Goal: Information Seeking & Learning: Find specific fact

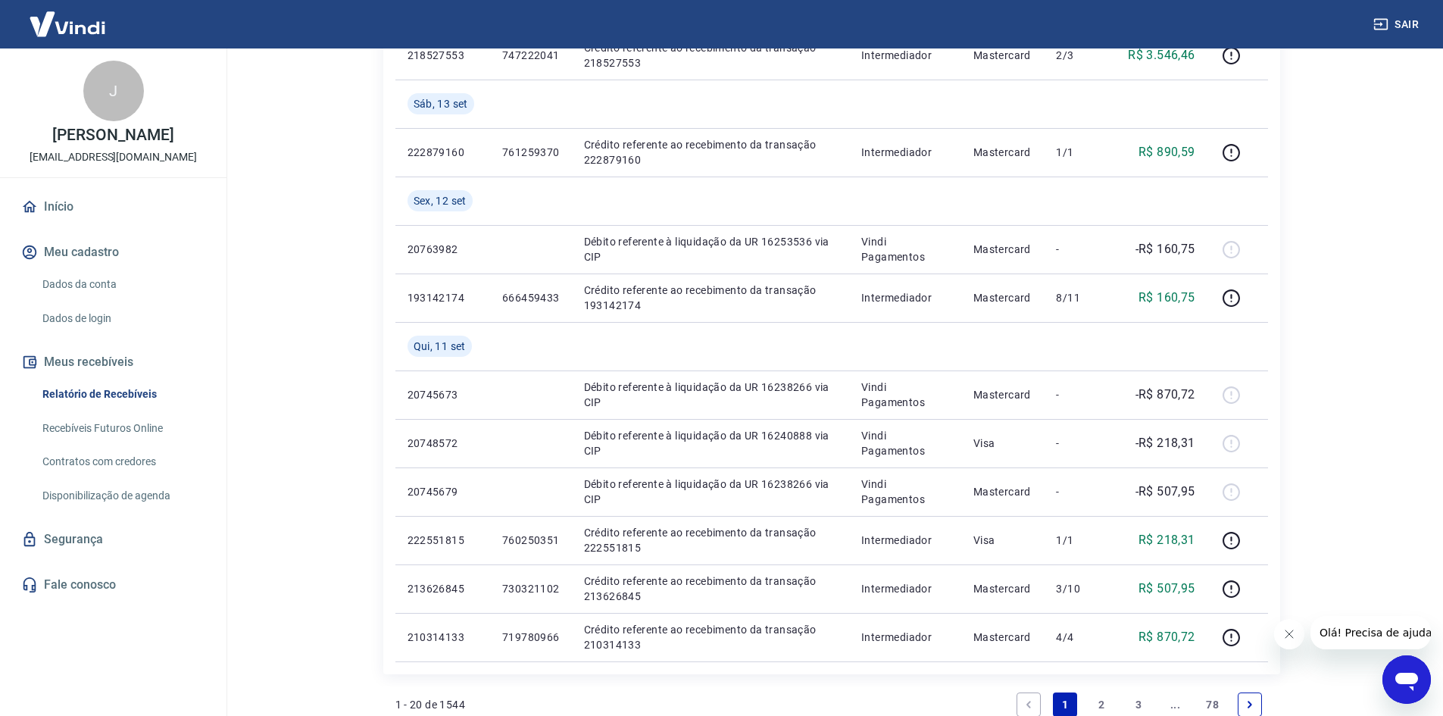
scroll to position [1104, 0]
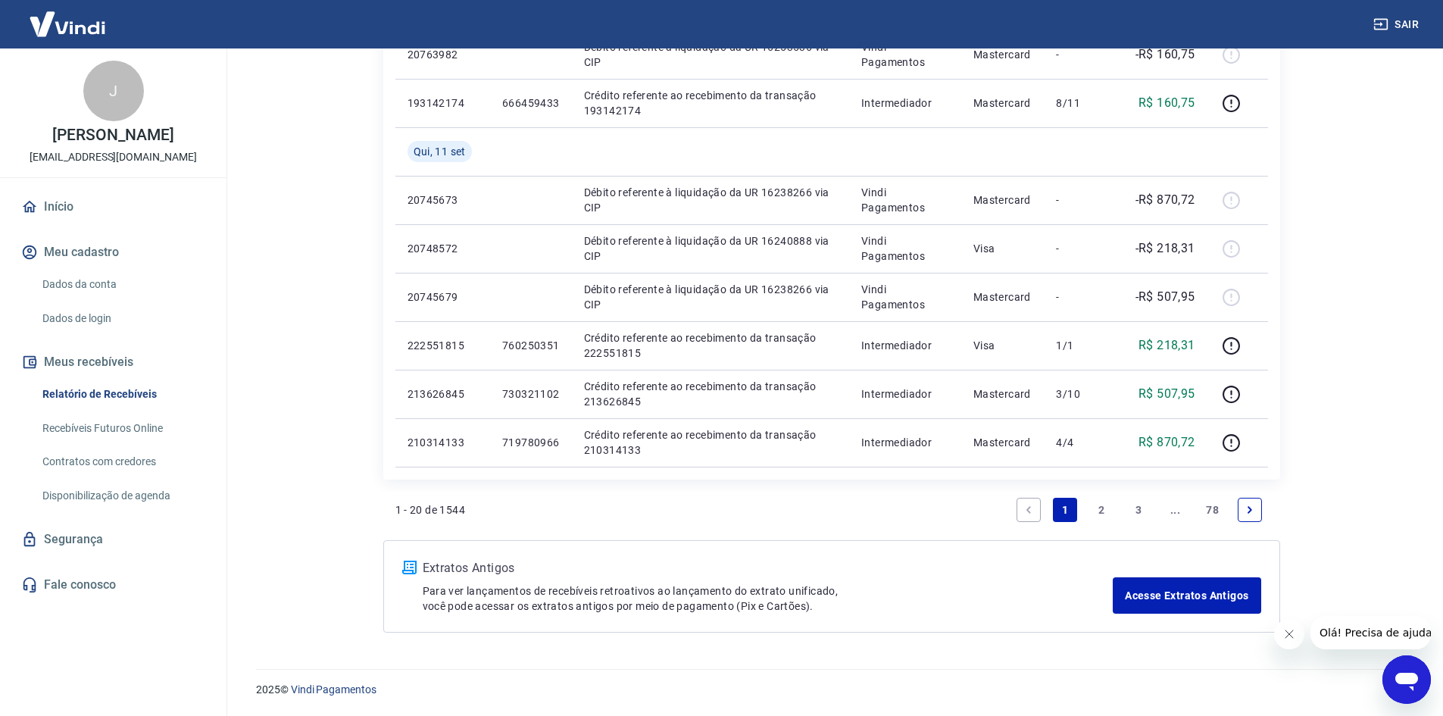
click at [1104, 501] on link "2" at bounding box center [1102, 510] width 24 height 24
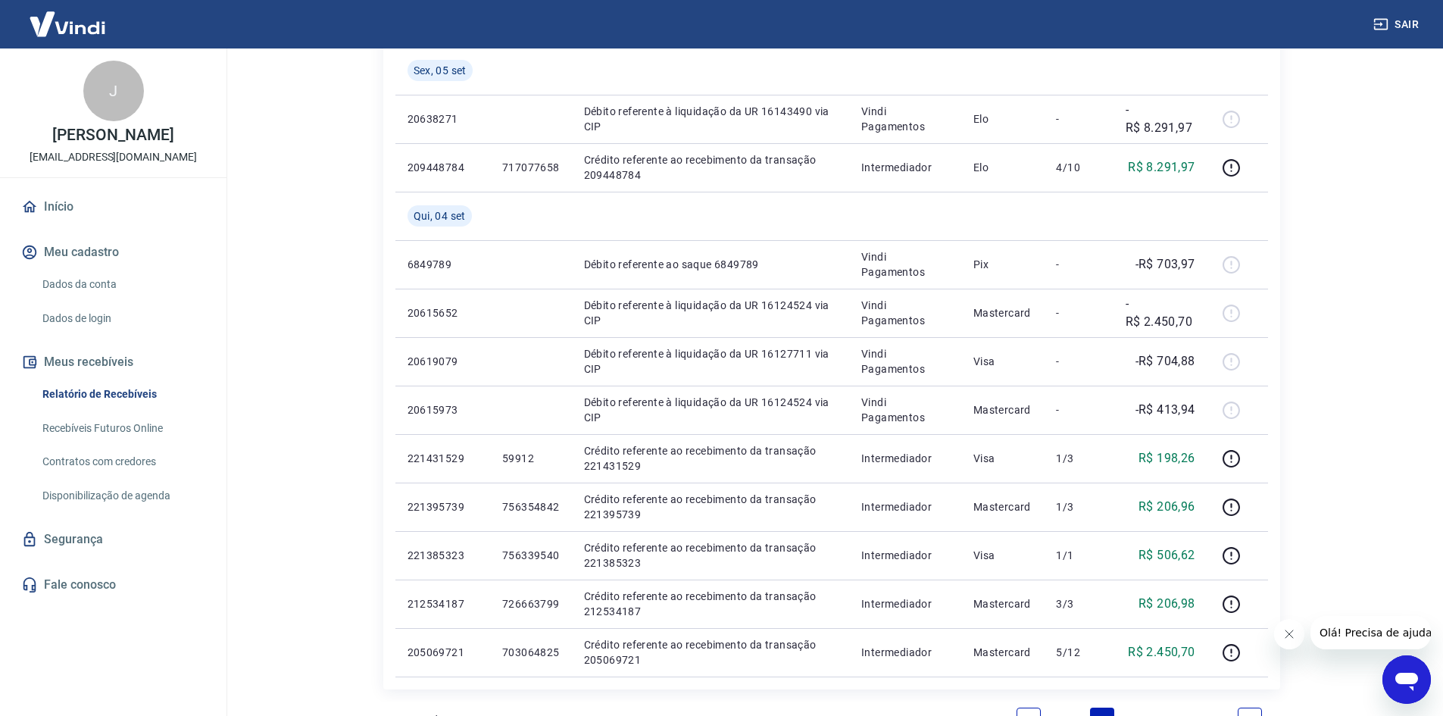
scroll to position [909, 0]
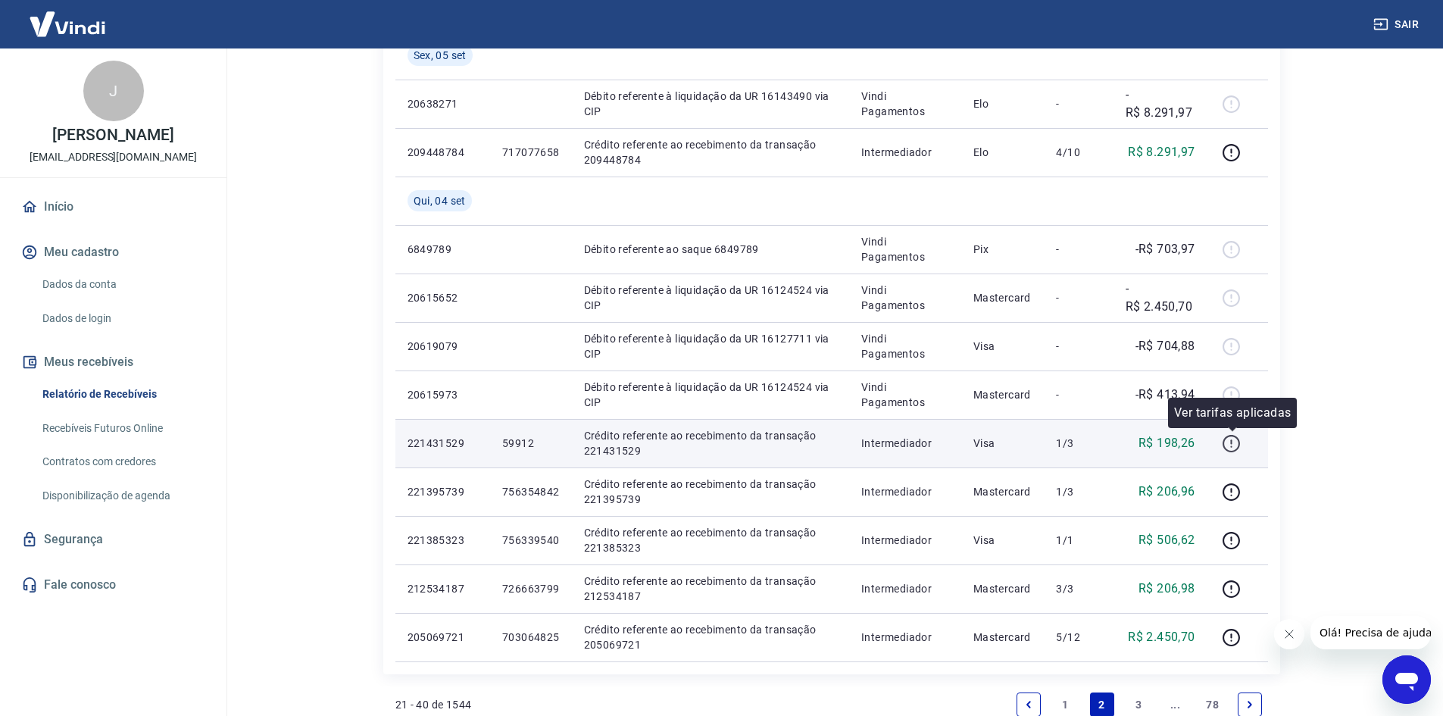
click at [1239, 445] on icon "button" at bounding box center [1231, 443] width 19 height 19
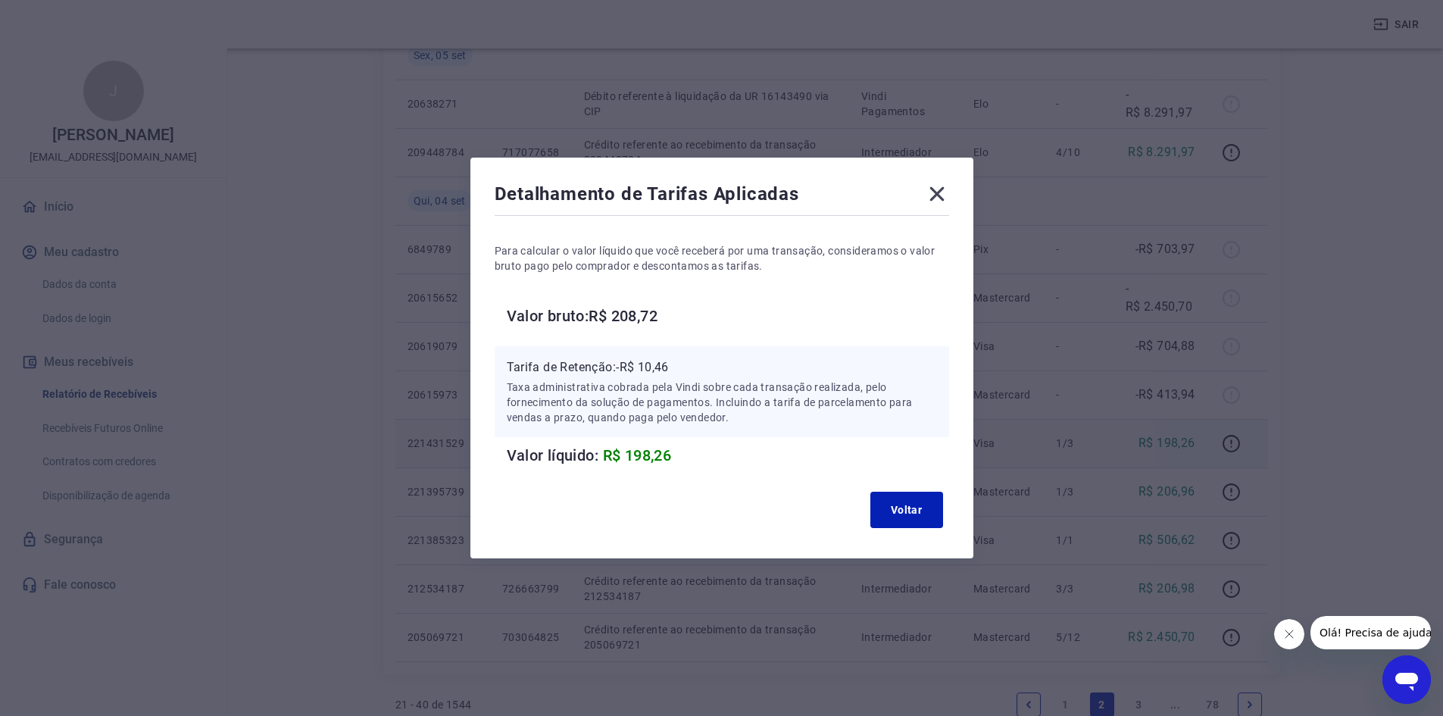
click at [949, 196] on icon at bounding box center [937, 194] width 24 height 24
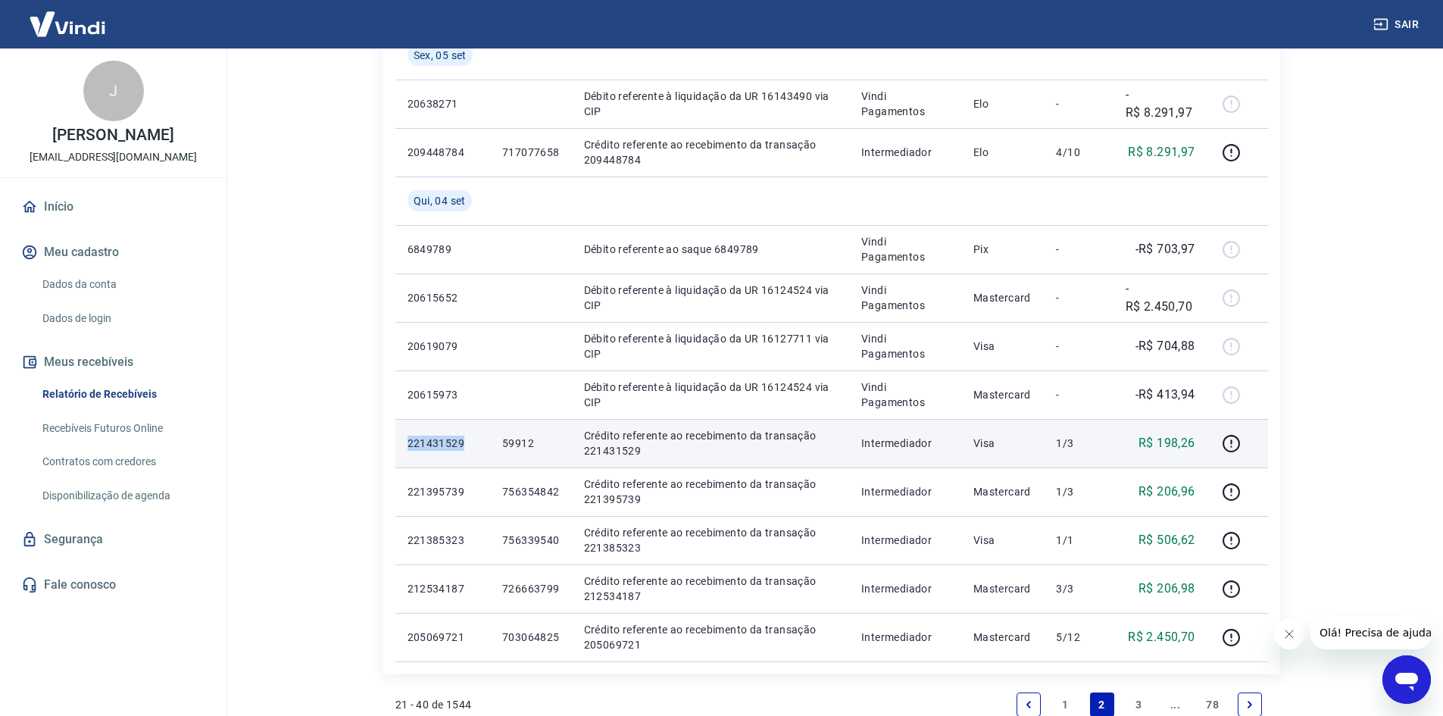
drag, startPoint x: 401, startPoint y: 444, endPoint x: 470, endPoint y: 441, distance: 69.0
click at [470, 441] on td "221431529" at bounding box center [442, 443] width 95 height 48
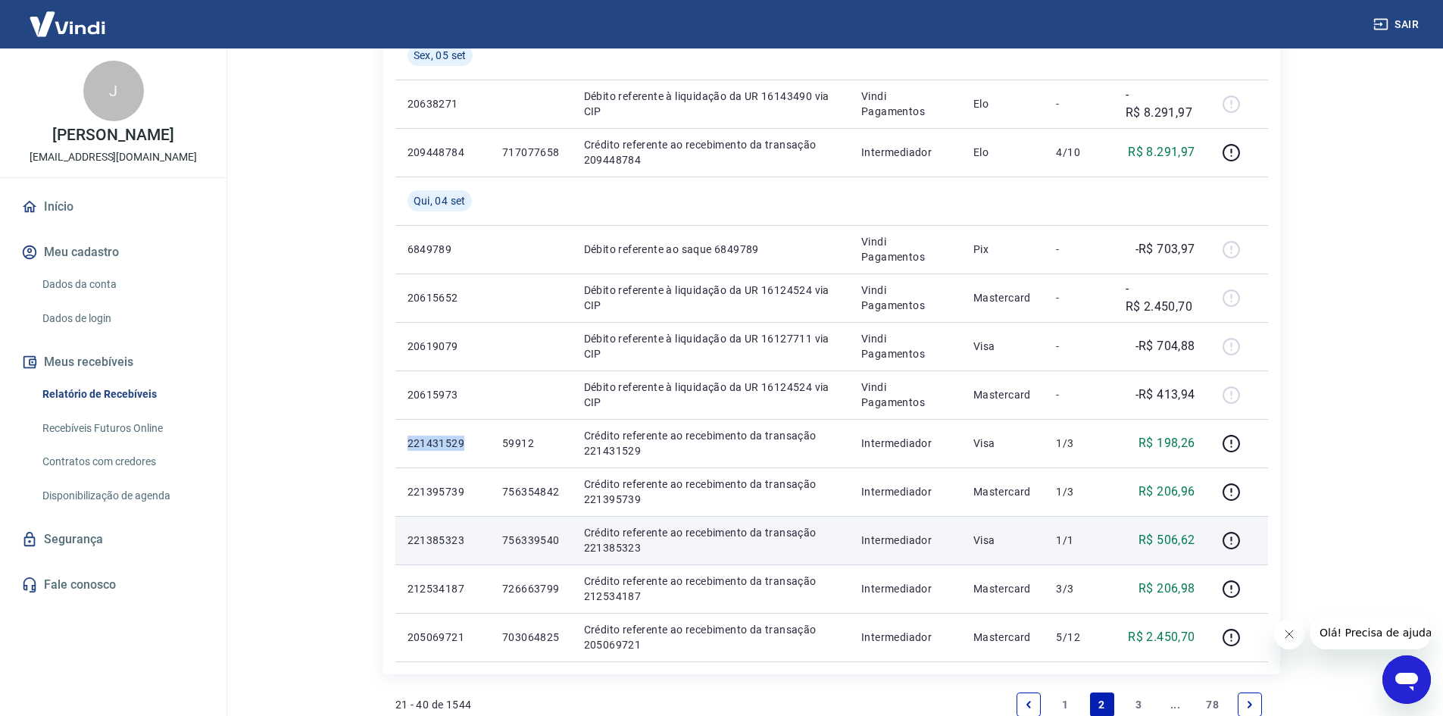
copy p "221431529"
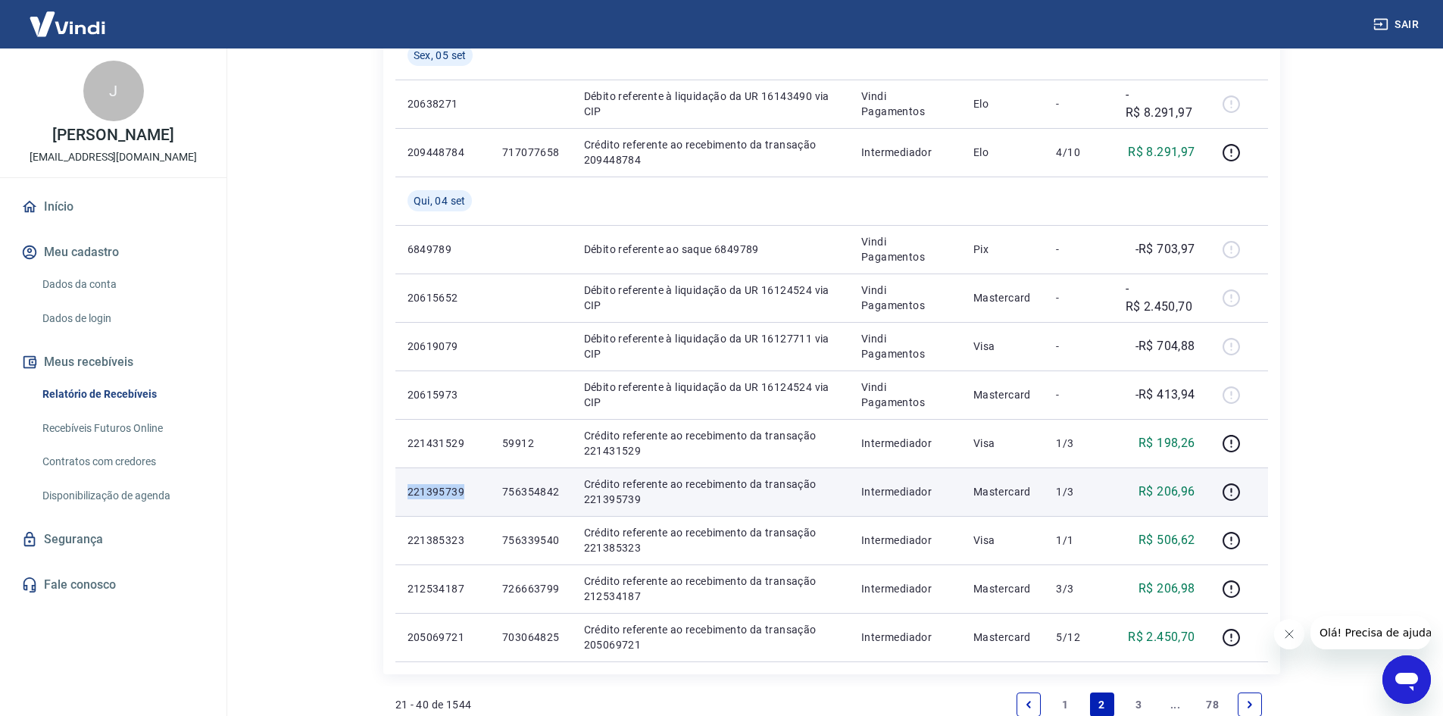
drag, startPoint x: 406, startPoint y: 492, endPoint x: 463, endPoint y: 498, distance: 57.2
click at [463, 498] on td "221395739" at bounding box center [442, 491] width 95 height 48
copy p "221395739"
click at [1233, 494] on icon "button" at bounding box center [1231, 492] width 19 height 19
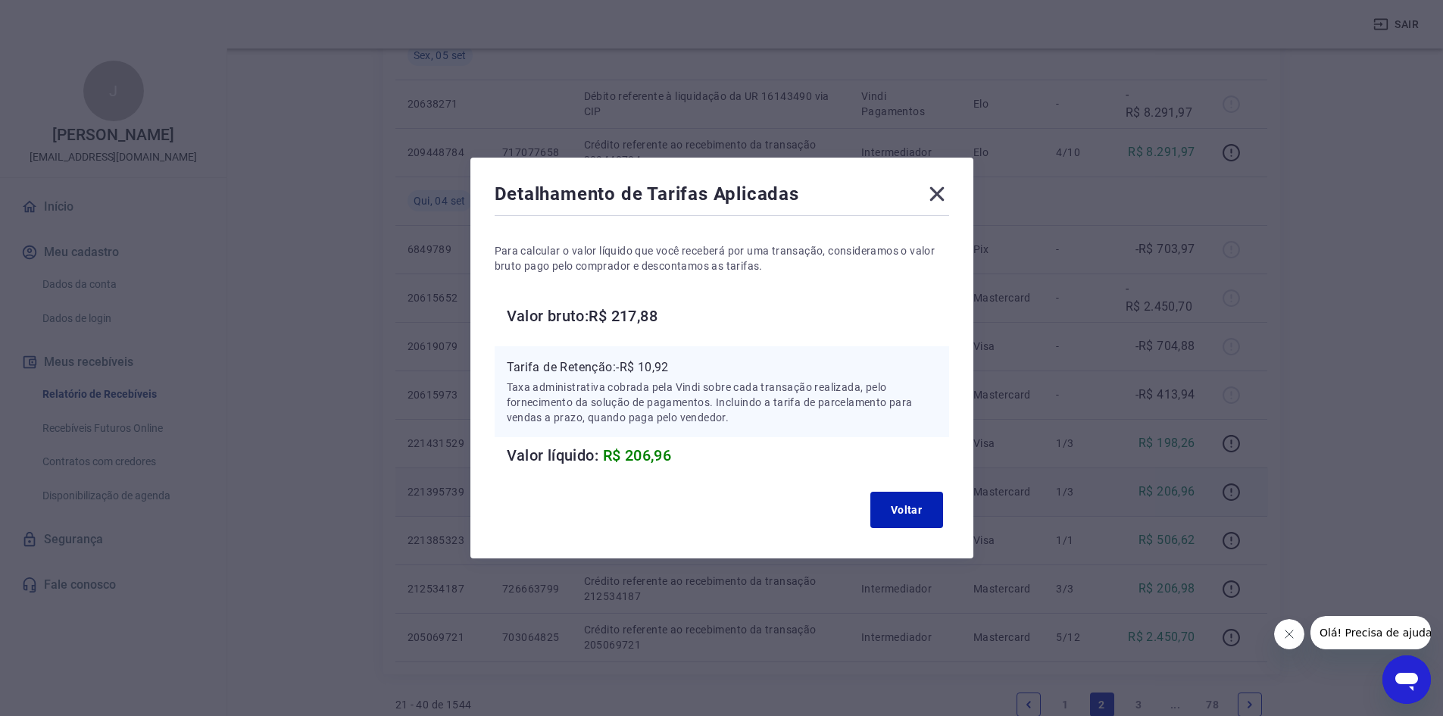
click at [949, 195] on icon at bounding box center [937, 194] width 24 height 24
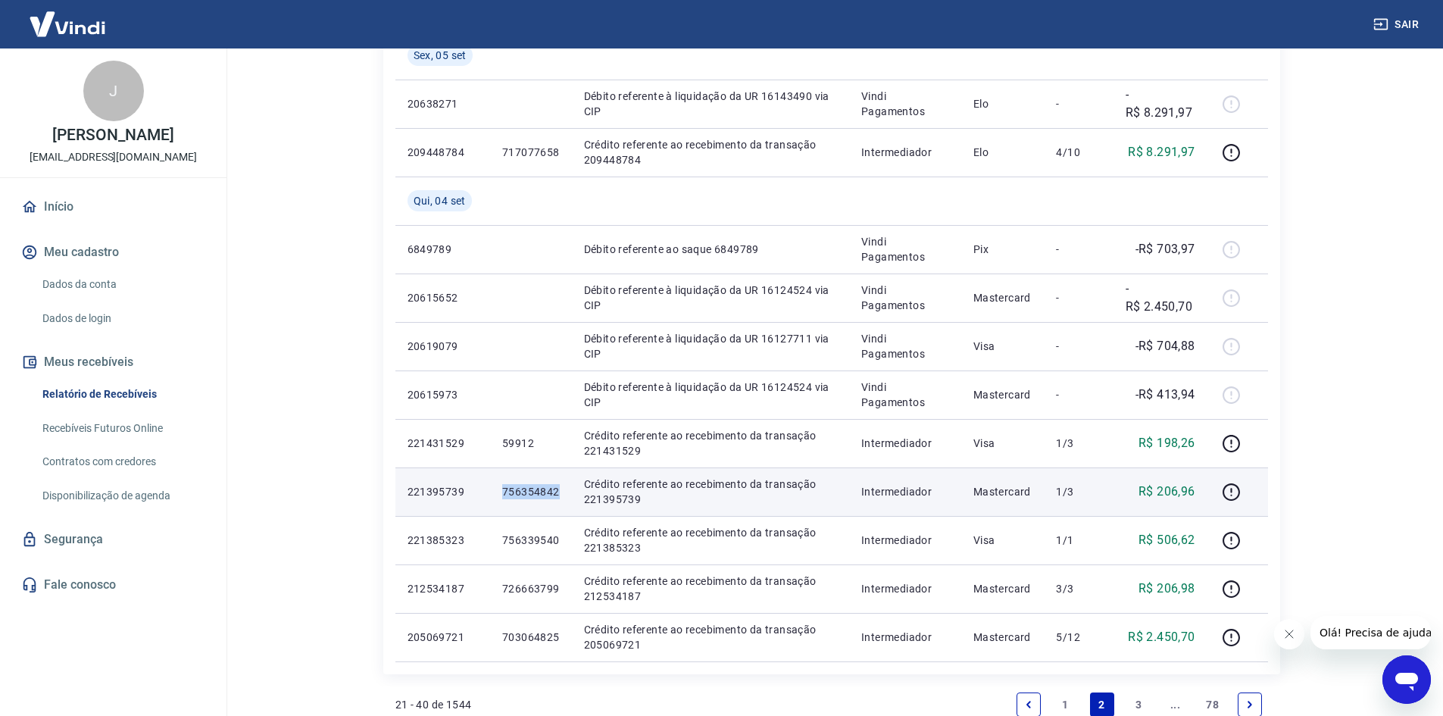
drag, startPoint x: 497, startPoint y: 488, endPoint x: 561, endPoint y: 490, distance: 64.4
click at [561, 490] on td "756354842" at bounding box center [531, 491] width 82 height 48
copy p "756354842"
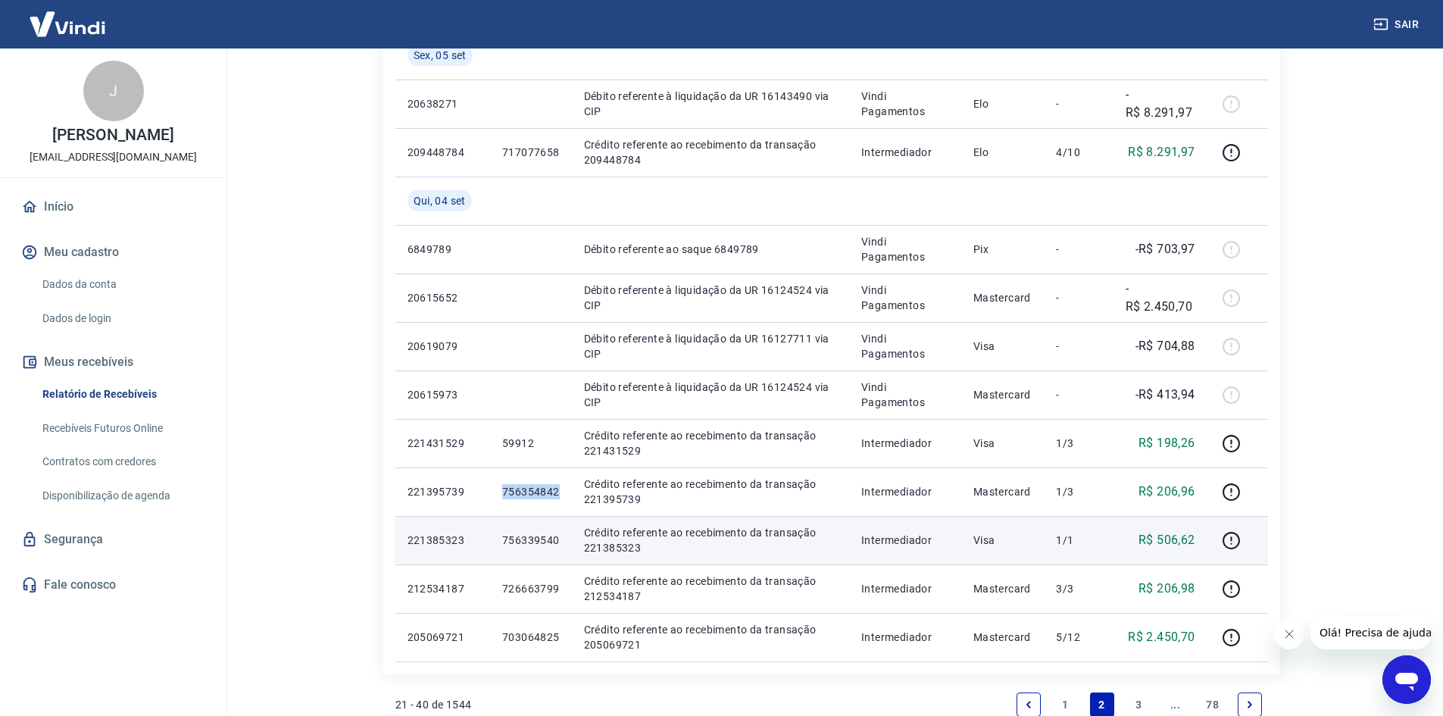
copy p "756354842"
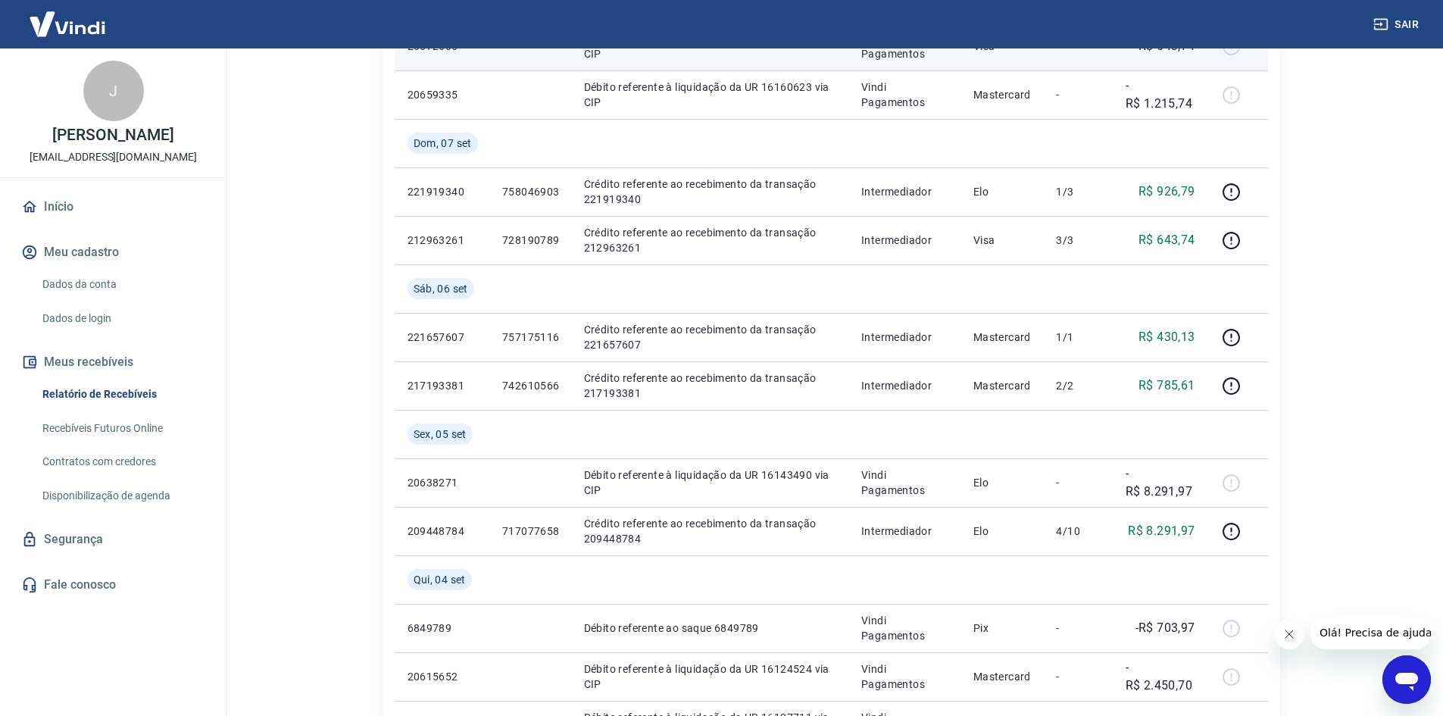
scroll to position [985, 0]
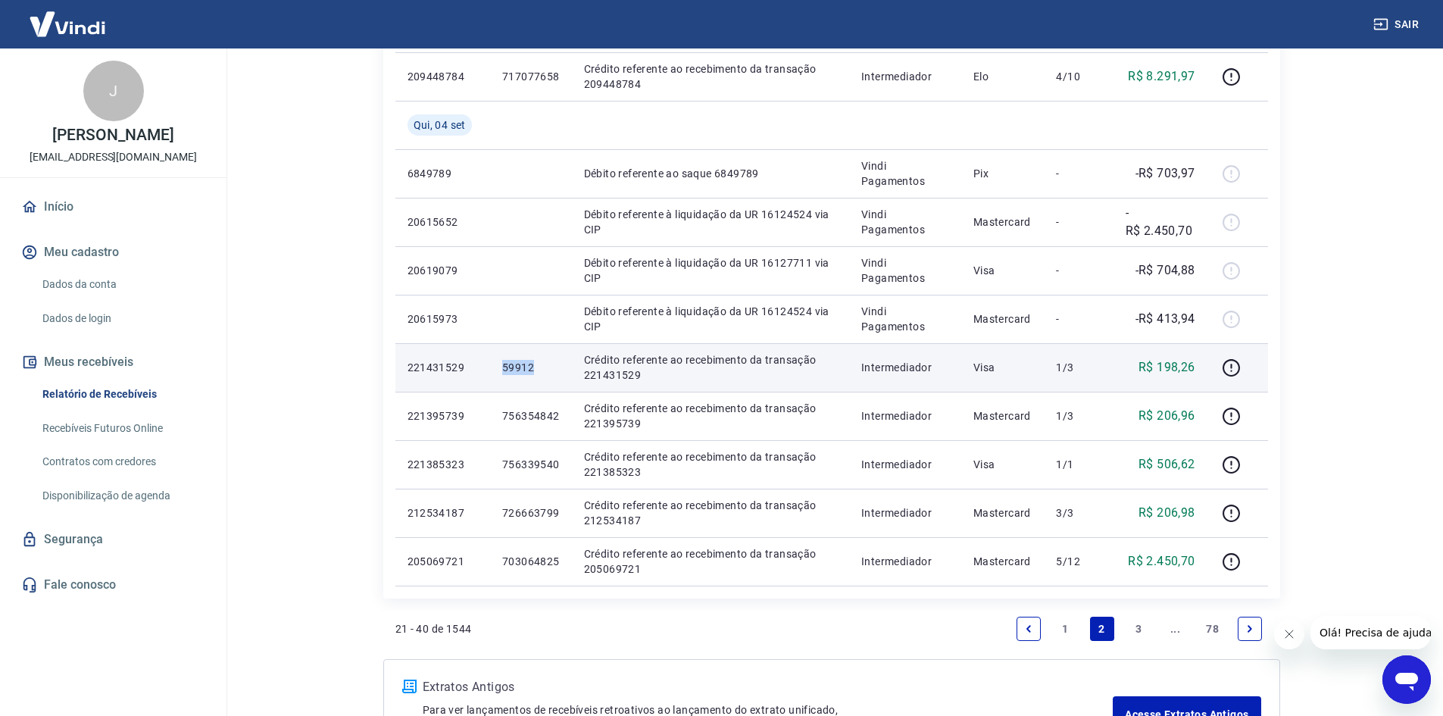
drag, startPoint x: 501, startPoint y: 367, endPoint x: 536, endPoint y: 375, distance: 35.8
click at [536, 375] on td "59912" at bounding box center [531, 367] width 82 height 48
copy p "59912"
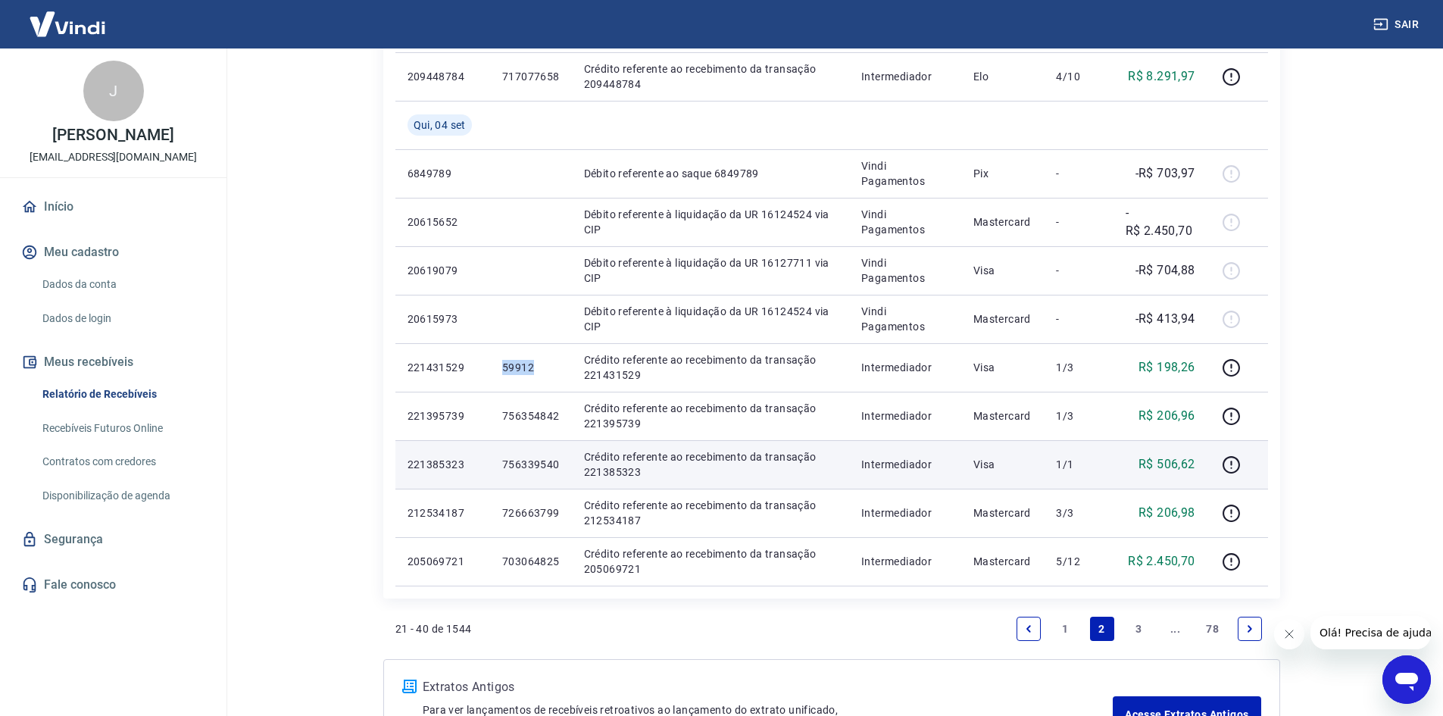
scroll to position [909, 0]
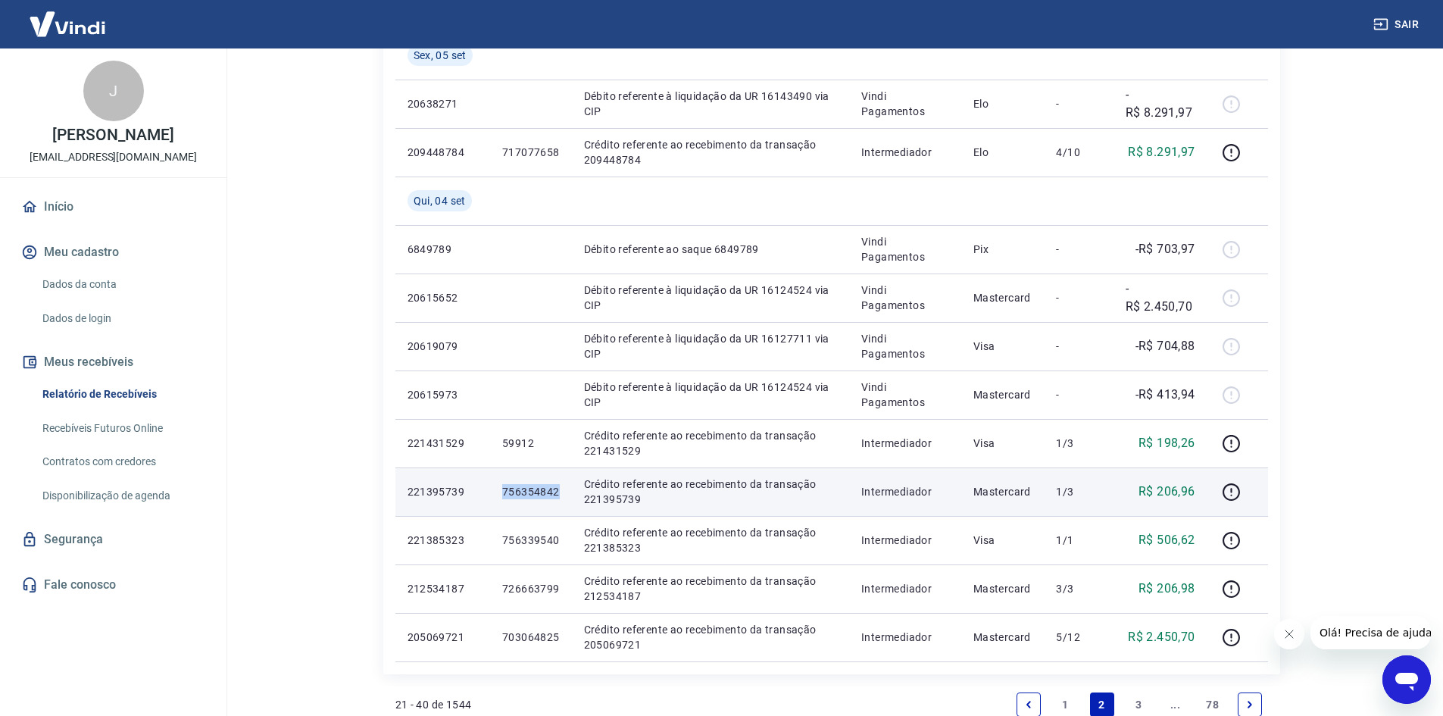
drag, startPoint x: 501, startPoint y: 496, endPoint x: 558, endPoint y: 495, distance: 56.8
click at [558, 495] on td "756354842" at bounding box center [531, 491] width 82 height 48
copy p "756354842"
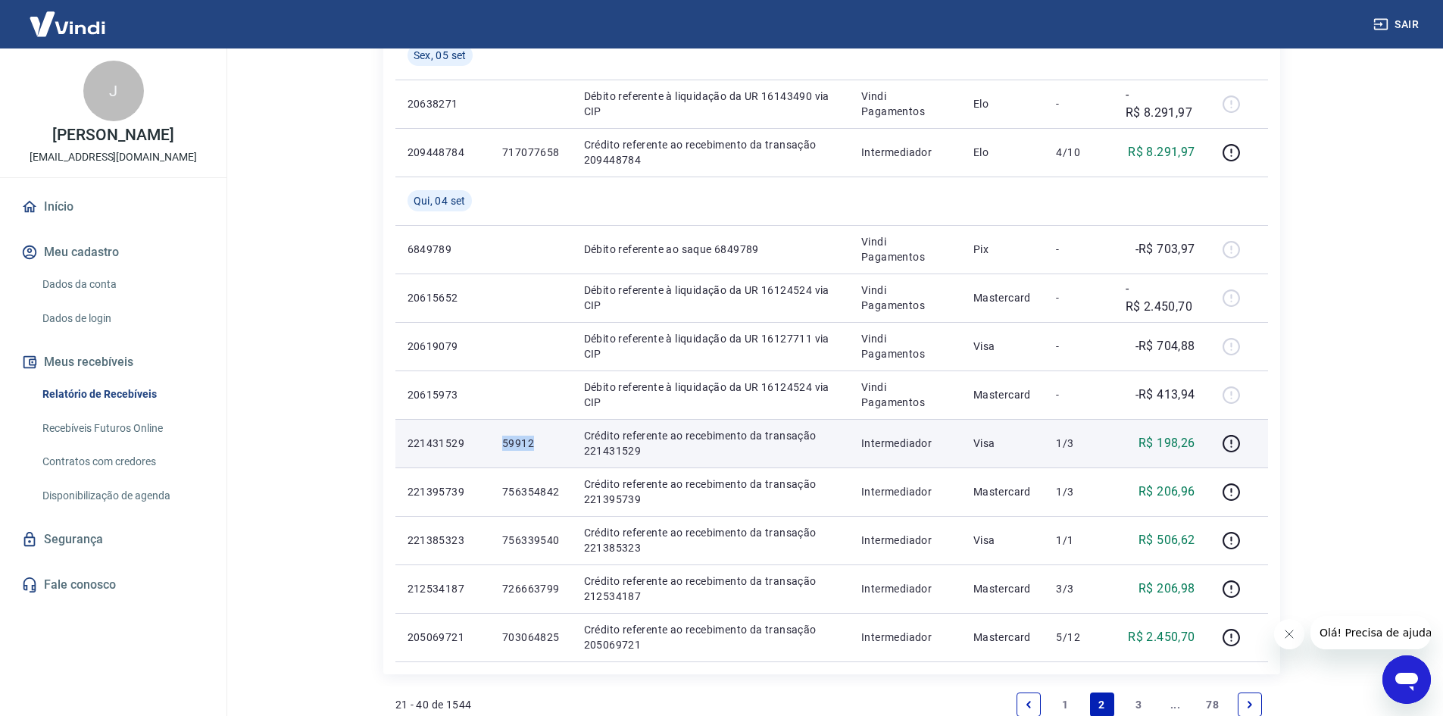
drag, startPoint x: 498, startPoint y: 441, endPoint x: 541, endPoint y: 442, distance: 43.2
click at [541, 442] on td "59912" at bounding box center [531, 443] width 82 height 48
copy p "59912"
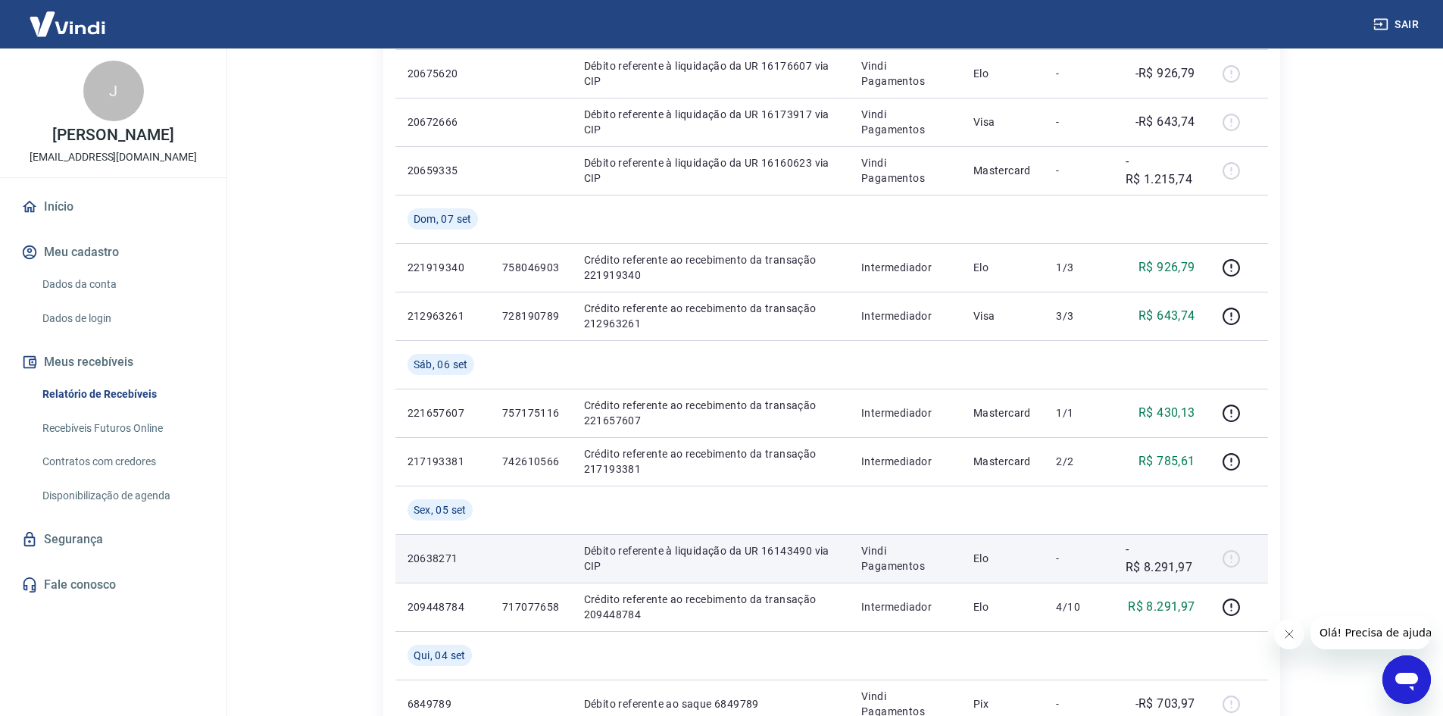
scroll to position [833, 0]
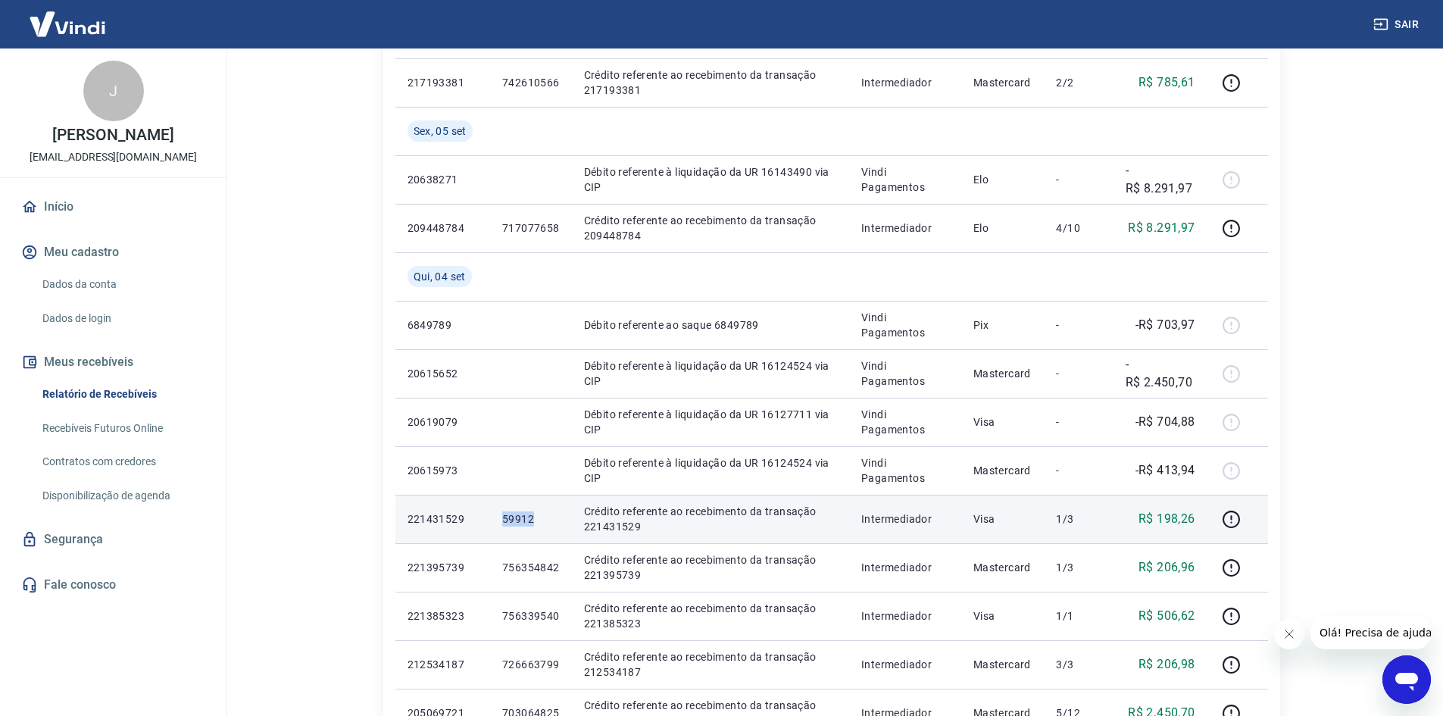
click at [499, 537] on td "59912" at bounding box center [531, 519] width 82 height 48
drag, startPoint x: 494, startPoint y: 520, endPoint x: 536, endPoint y: 518, distance: 42.4
click at [536, 518] on td "59912" at bounding box center [531, 519] width 82 height 48
copy p "59912"
